Goal: Task Accomplishment & Management: Use online tool/utility

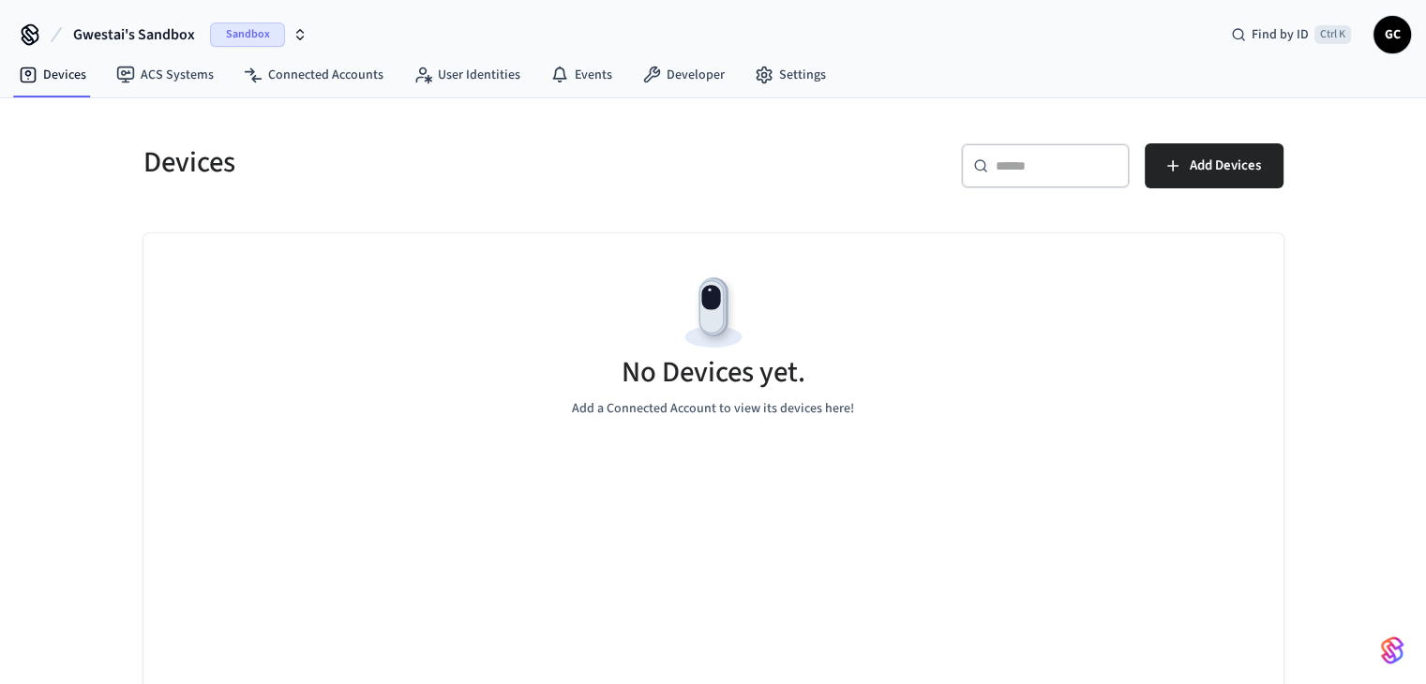
click at [156, 35] on span "Gwestai's Sandbox" at bounding box center [134, 34] width 122 height 23
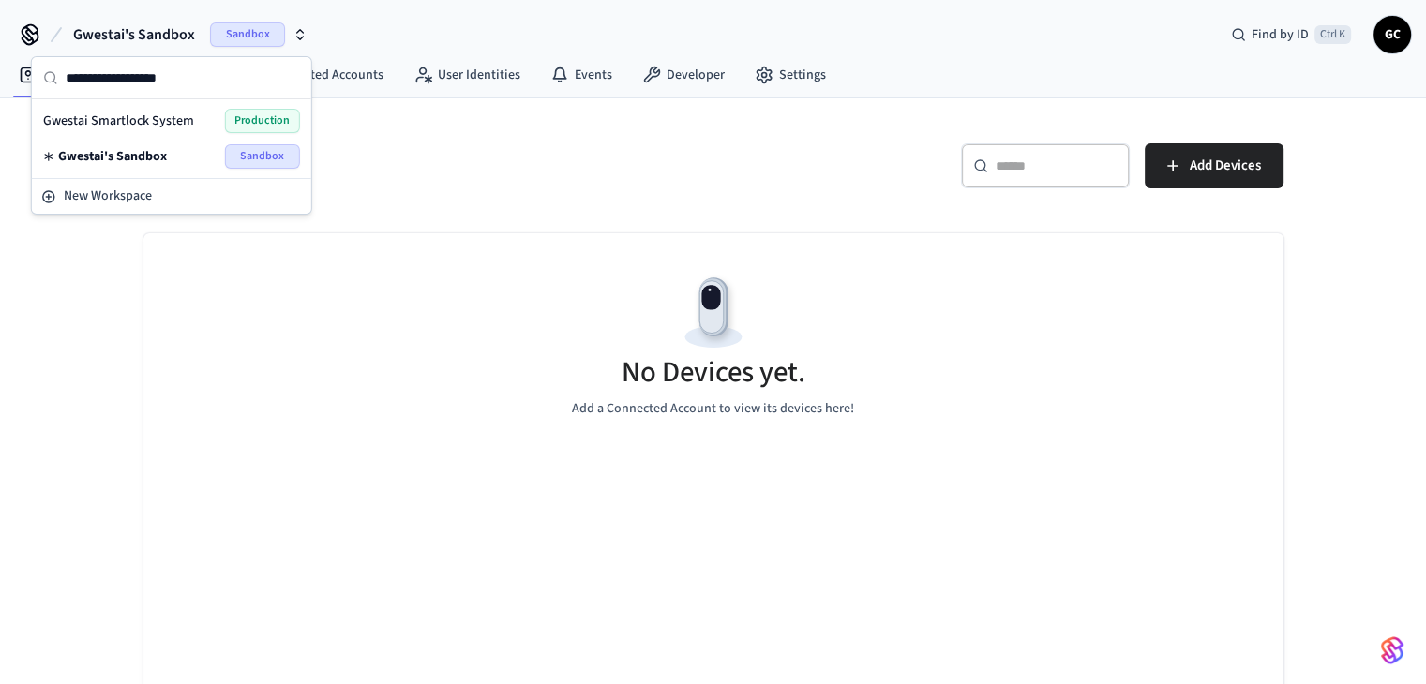
click at [177, 128] on span "Gwestai Smartlock System" at bounding box center [118, 121] width 151 height 19
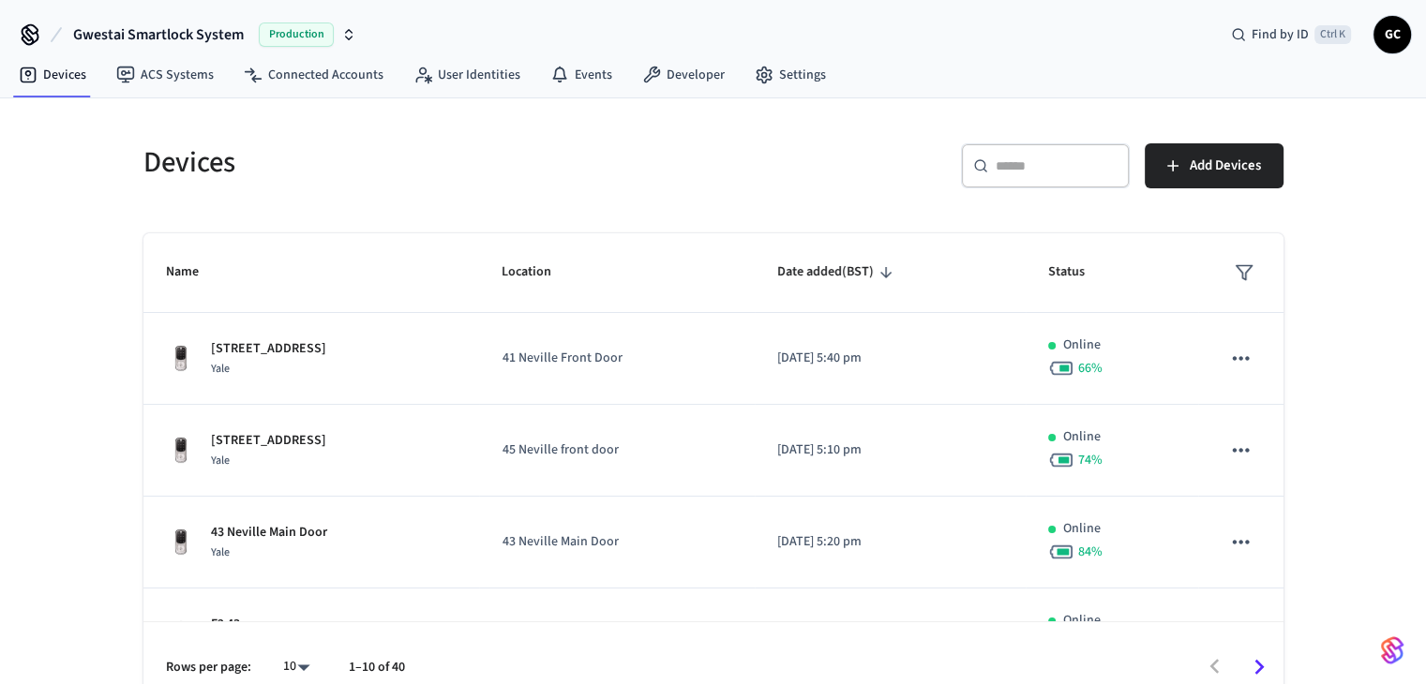
drag, startPoint x: 1017, startPoint y: 163, endPoint x: 1015, endPoint y: 173, distance: 9.8
click at [1017, 164] on input "text" at bounding box center [1057, 166] width 122 height 19
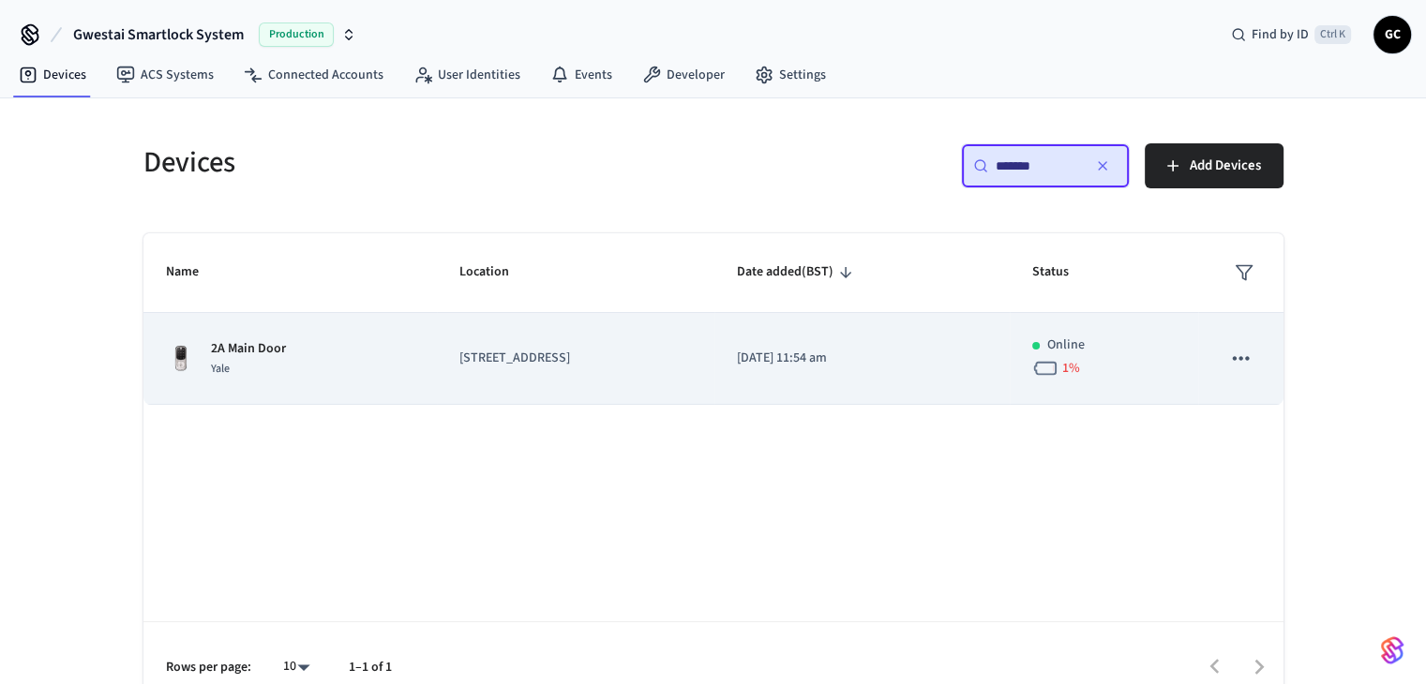
type input "*******"
click at [499, 356] on p "[STREET_ADDRESS]" at bounding box center [575, 359] width 233 height 20
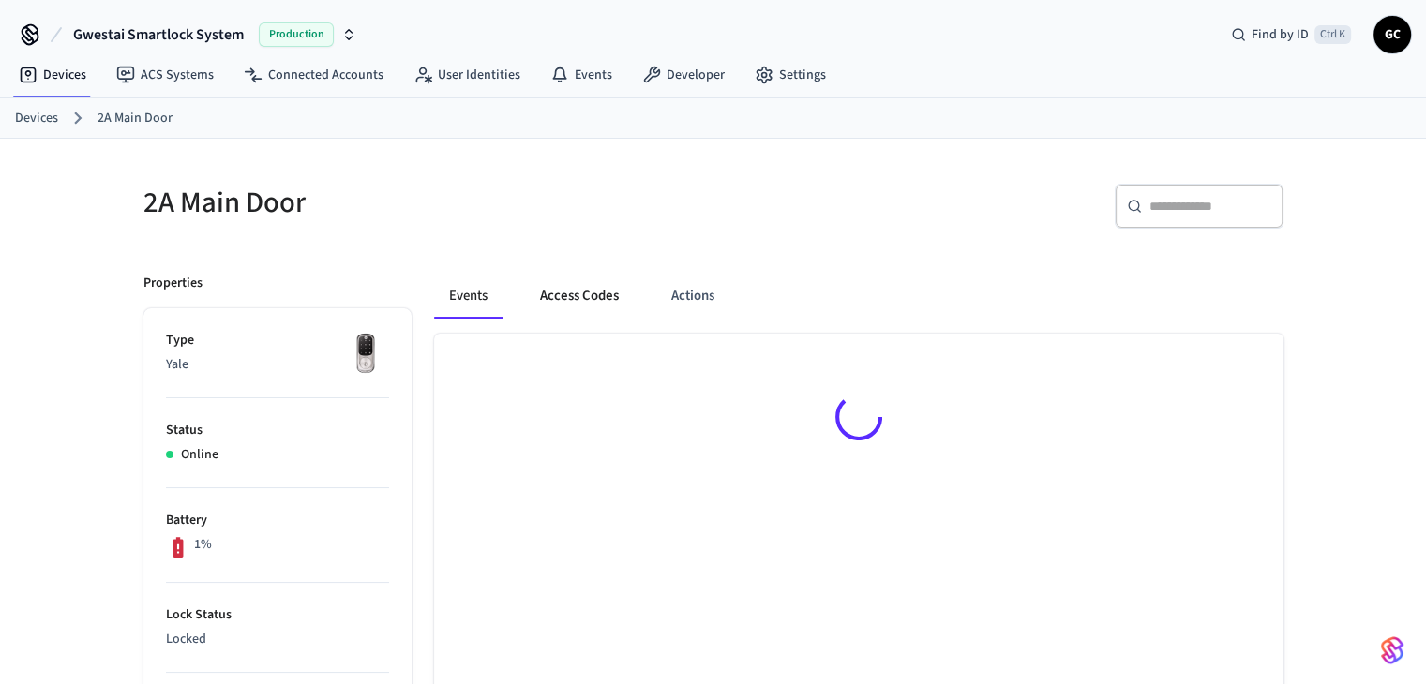
click at [559, 290] on button "Access Codes" at bounding box center [579, 296] width 109 height 45
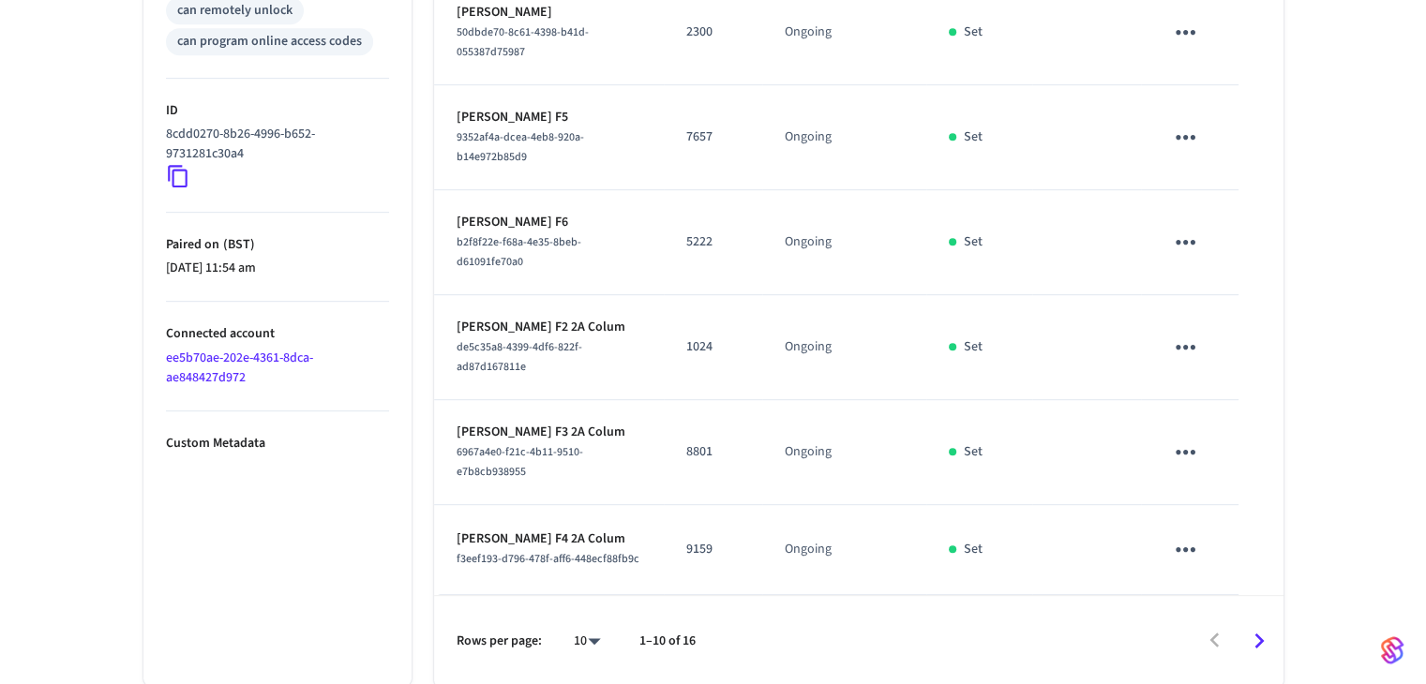
scroll to position [897, 0]
click at [1254, 633] on icon "Go to next page" at bounding box center [1258, 638] width 29 height 29
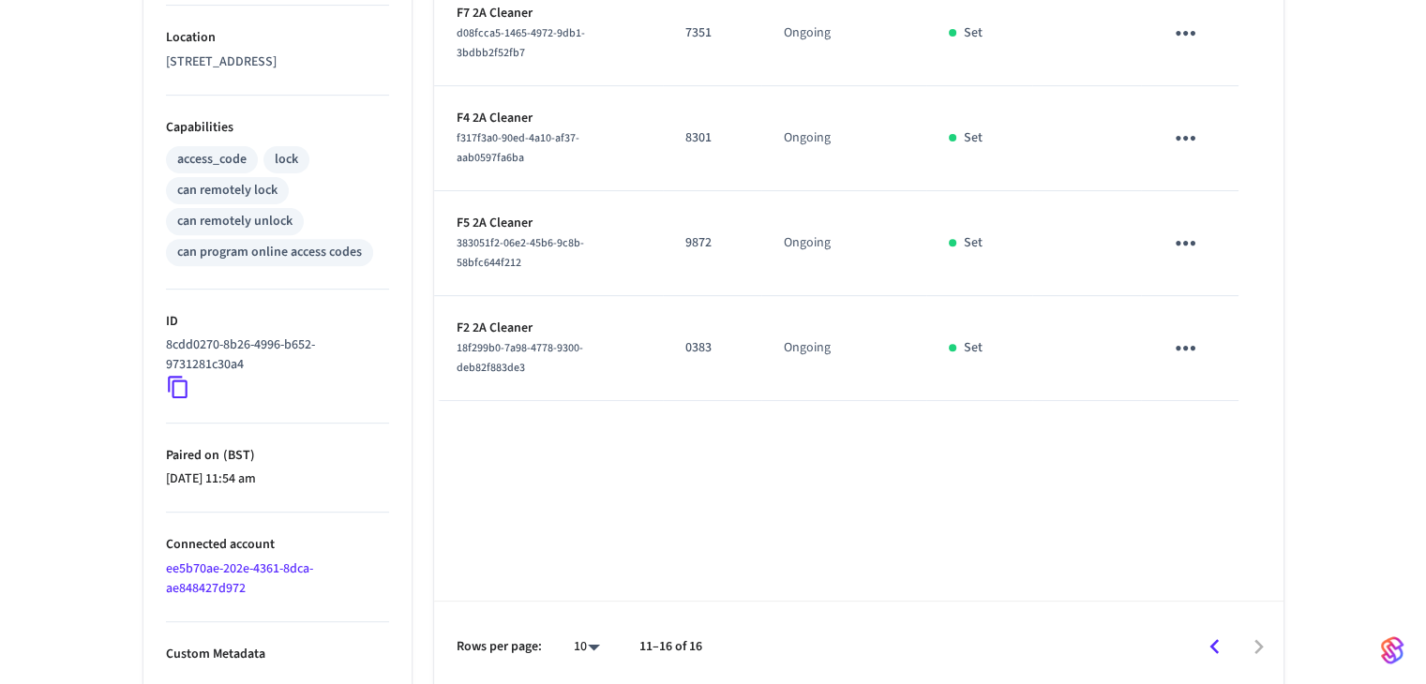
scroll to position [579, 0]
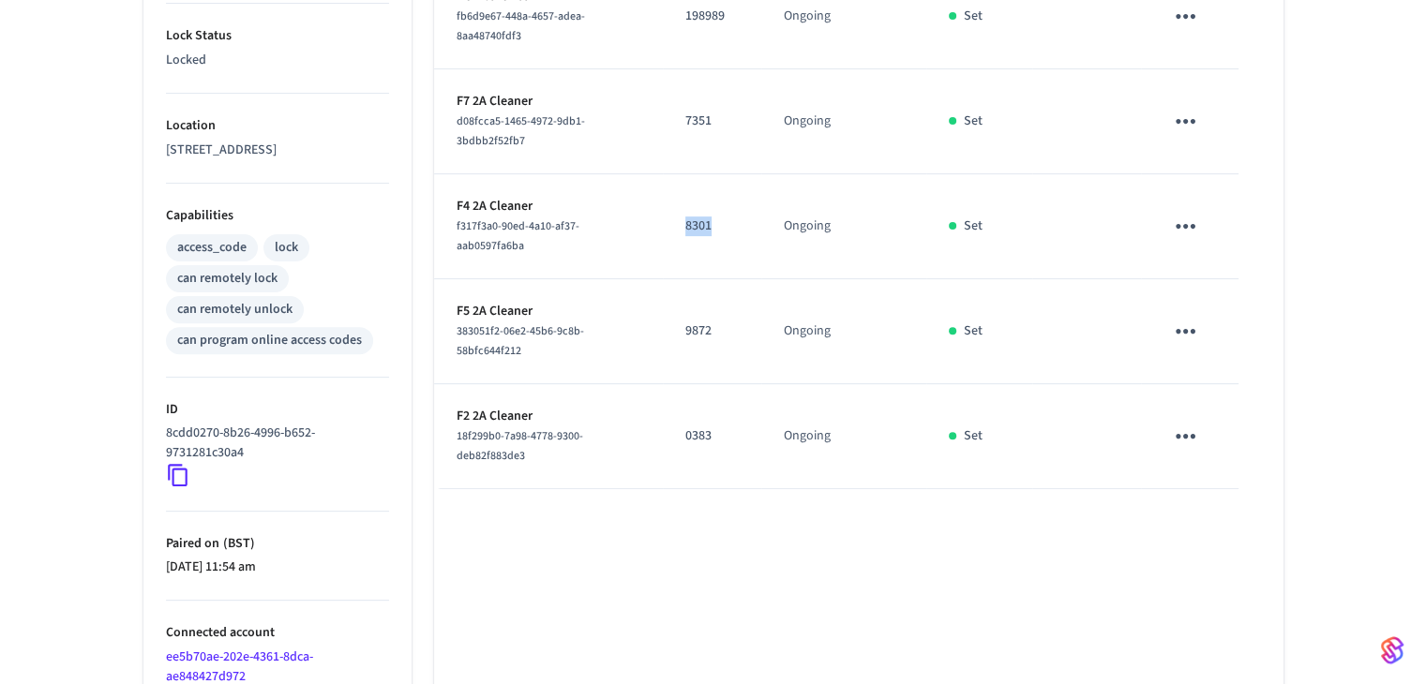
drag, startPoint x: 697, startPoint y: 230, endPoint x: 718, endPoint y: 230, distance: 21.6
click at [718, 230] on td "8301" at bounding box center [712, 226] width 98 height 105
copy p "8301"
